Goal: Task Accomplishment & Management: Manage account settings

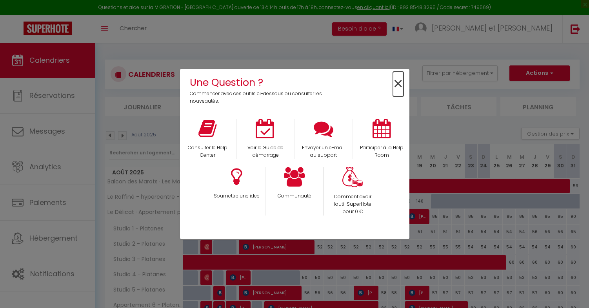
click at [396, 84] on span "×" at bounding box center [398, 84] width 11 height 25
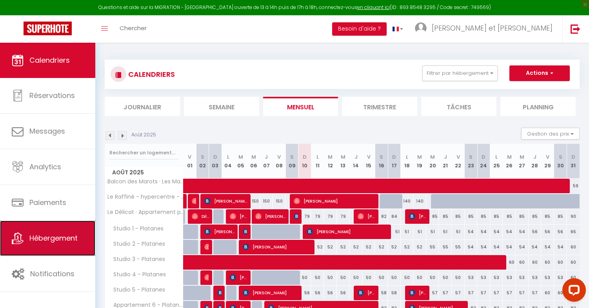
click at [83, 239] on link "Hébergement" at bounding box center [47, 238] width 95 height 35
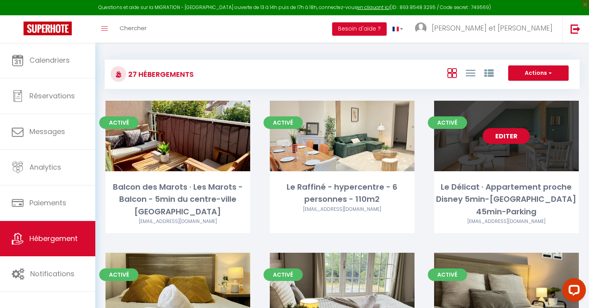
click at [501, 138] on link "Editer" at bounding box center [506, 136] width 47 height 16
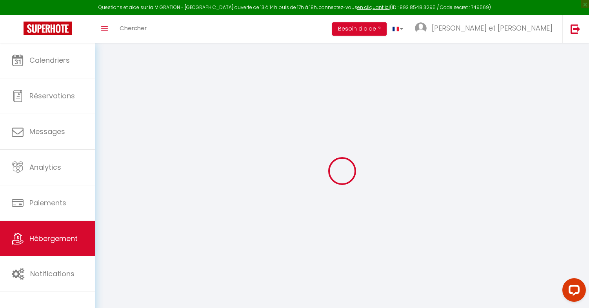
select select "+ 5 %"
select select "+ 18 %"
select select
checkbox input "false"
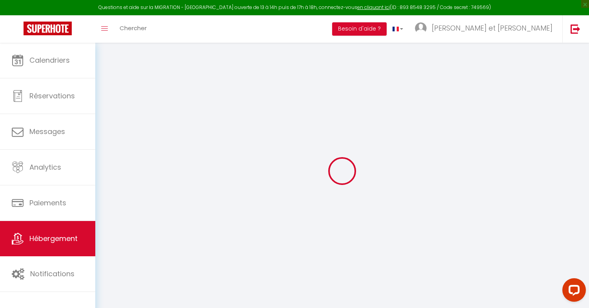
checkbox input "false"
select select "8613-1320427992693529690"
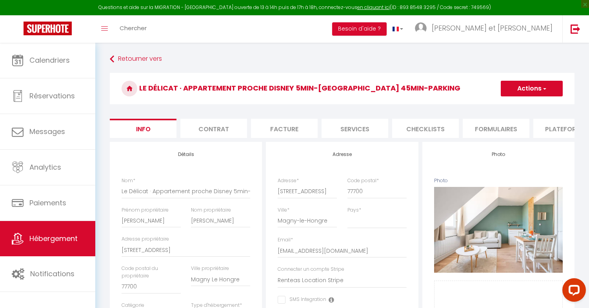
select select
checkbox input "false"
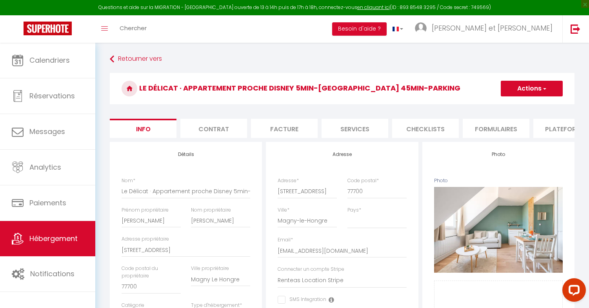
click at [564, 126] on li "Plateformes" at bounding box center [566, 128] width 67 height 19
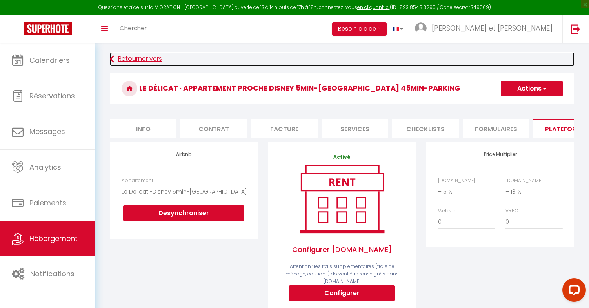
click at [120, 58] on link "Retourner vers" at bounding box center [342, 59] width 465 height 14
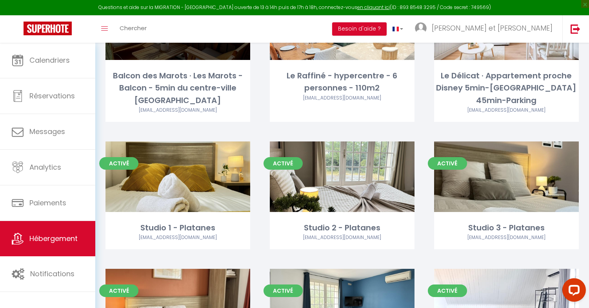
scroll to position [112, 0]
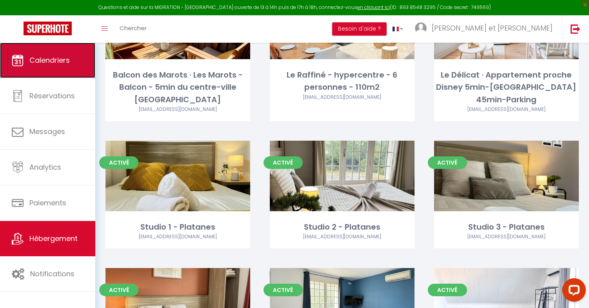
click at [59, 62] on span "Calendriers" at bounding box center [49, 60] width 40 height 10
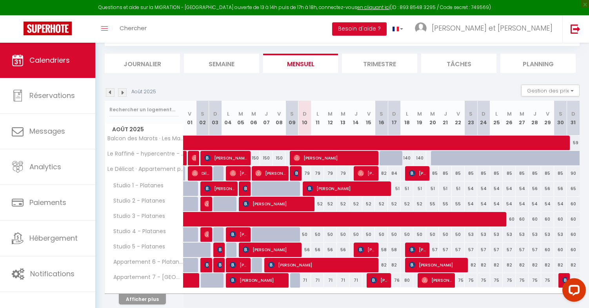
scroll to position [51, 0]
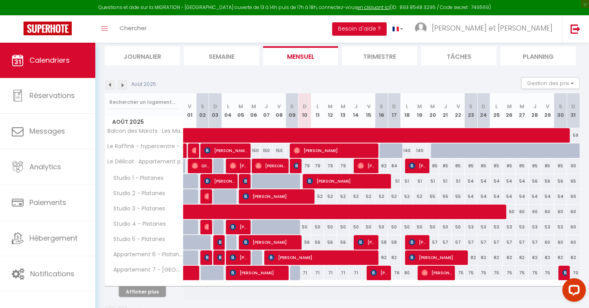
click at [319, 198] on div "52" at bounding box center [317, 196] width 13 height 15
type input "52"
type input "Lun 11 Août 2025"
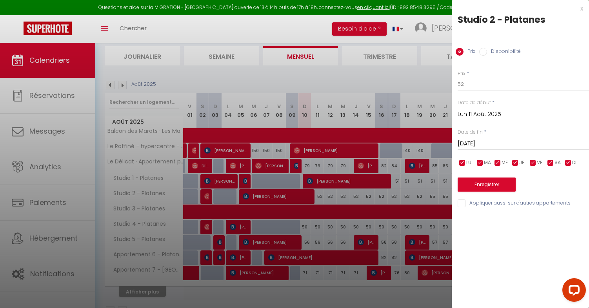
click at [510, 140] on input "[DATE]" at bounding box center [523, 144] width 131 height 10
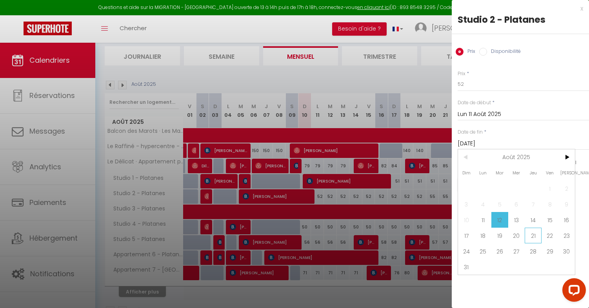
click at [530, 236] on span "21" at bounding box center [533, 236] width 17 height 16
type input "[DEMOGRAPHIC_DATA][DATE]"
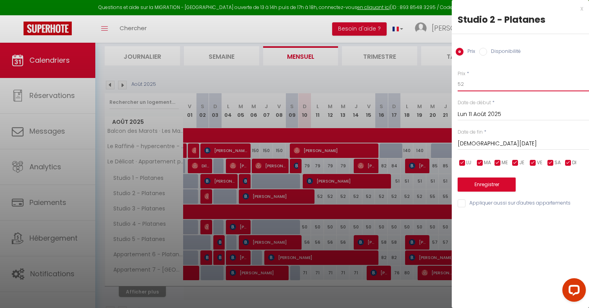
click at [485, 83] on input "52" at bounding box center [523, 84] width 131 height 14
type input "50"
click at [494, 189] on button "Enregistrer" at bounding box center [487, 185] width 58 height 14
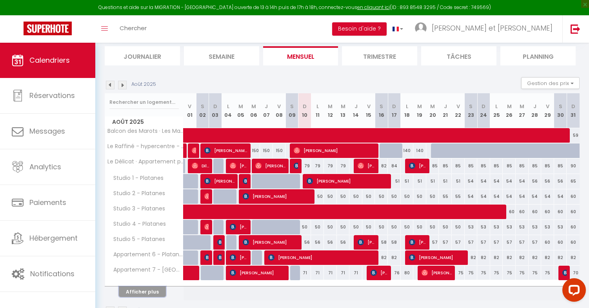
click at [141, 291] on button "Afficher plus" at bounding box center [142, 292] width 47 height 11
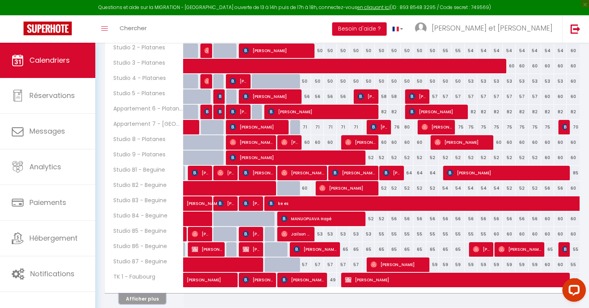
scroll to position [204, 0]
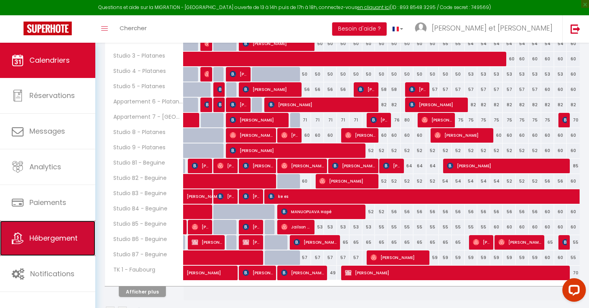
click at [35, 234] on span "Hébergement" at bounding box center [53, 238] width 48 height 10
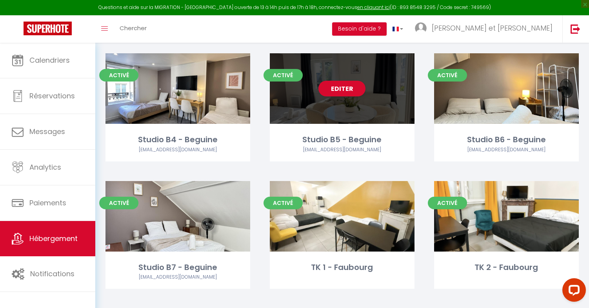
scroll to position [757, 0]
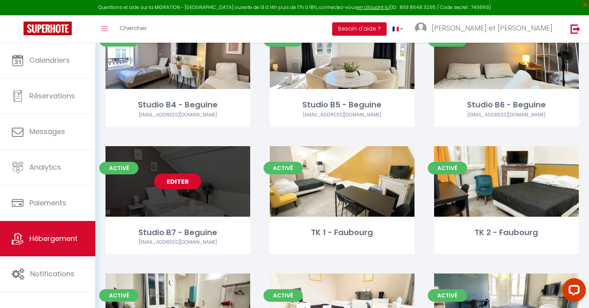
click at [192, 174] on link "Editer" at bounding box center [177, 182] width 47 height 16
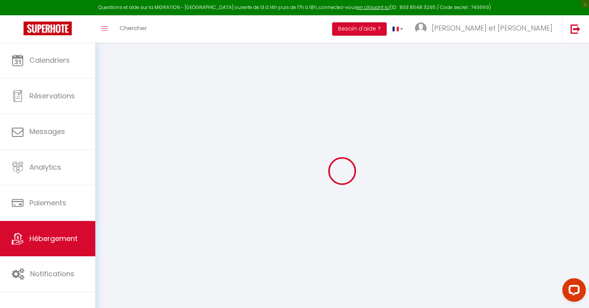
select select "+ 15 %"
select select "+ 21 %"
checkbox input "false"
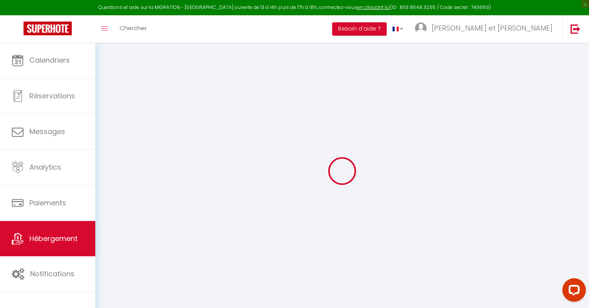
checkbox input "false"
select select "8613-1465804211005514016"
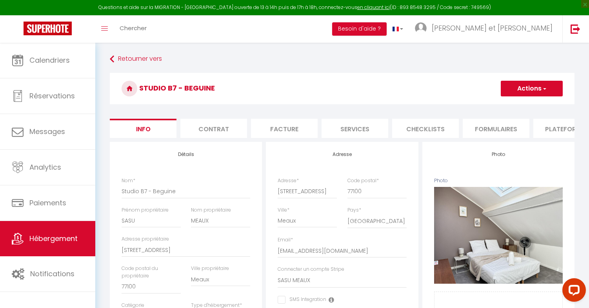
checkbox input "false"
click at [560, 131] on li "Plateformes" at bounding box center [566, 128] width 67 height 19
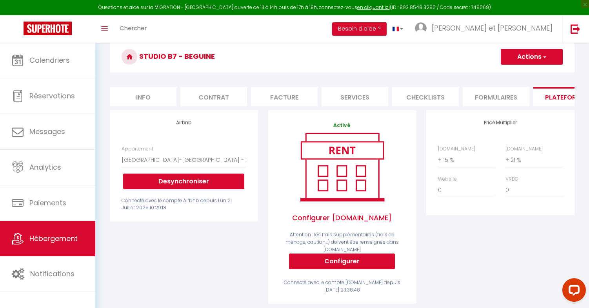
scroll to position [36, 0]
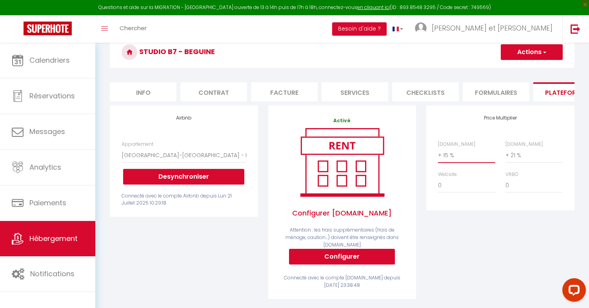
click at [456, 156] on select "0 + 1 % + 2 % + 3 % + 4 % + 5 % + 6 % + 7 % + 8 % + 9 %" at bounding box center [466, 155] width 57 height 15
select select "+ 6 %"
click at [525, 156] on select "0 + 1 % + 2 % + 3 % + 4 % + 5 % + 6 % + 7 % + 8 % + 9 %" at bounding box center [533, 155] width 57 height 15
select select "+ 20 %"
click at [529, 54] on button "Actions" at bounding box center [532, 52] width 62 height 16
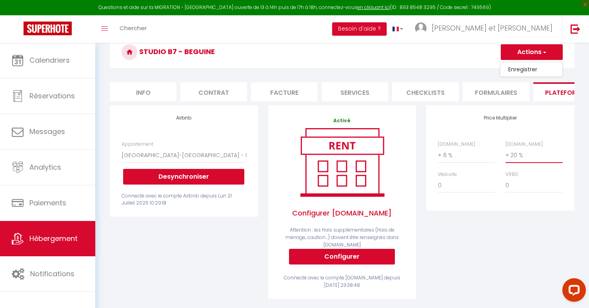
click at [513, 152] on select "0 + 1 % + 2 % + 3 % + 4 % + 5 % + 6 % + 7 % + 8 % + 9 %" at bounding box center [533, 155] width 57 height 15
click at [519, 55] on button "Actions" at bounding box center [532, 52] width 62 height 16
click at [515, 69] on link "Enregistrer" at bounding box center [531, 69] width 62 height 10
